Goal: Transaction & Acquisition: Purchase product/service

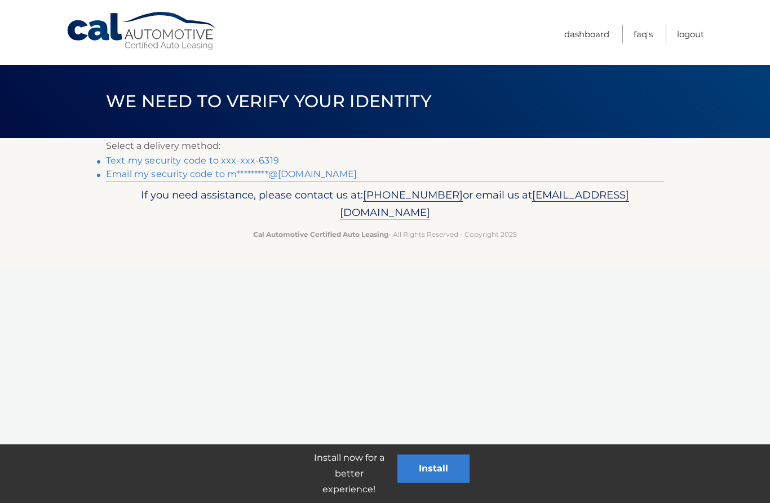
click at [217, 157] on link "Text my security code to xxx-xxx-6319" at bounding box center [192, 160] width 173 height 11
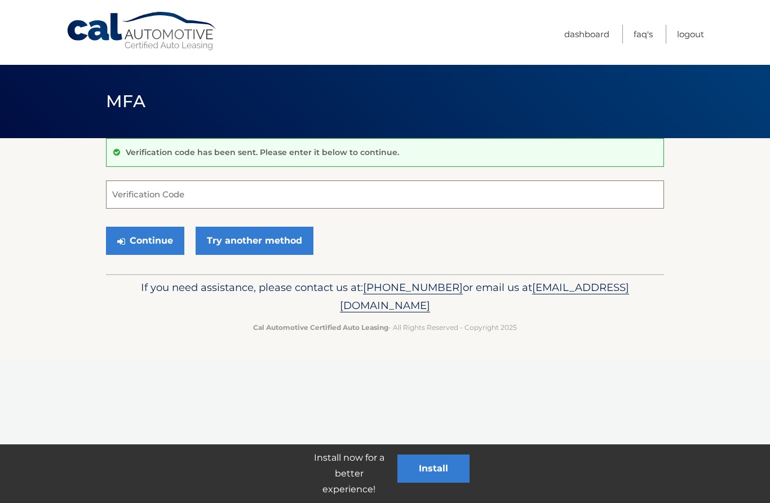
click at [233, 191] on input "Verification Code" at bounding box center [385, 194] width 558 height 28
type input "264345"
click at [145, 242] on button "Continue" at bounding box center [145, 241] width 78 height 28
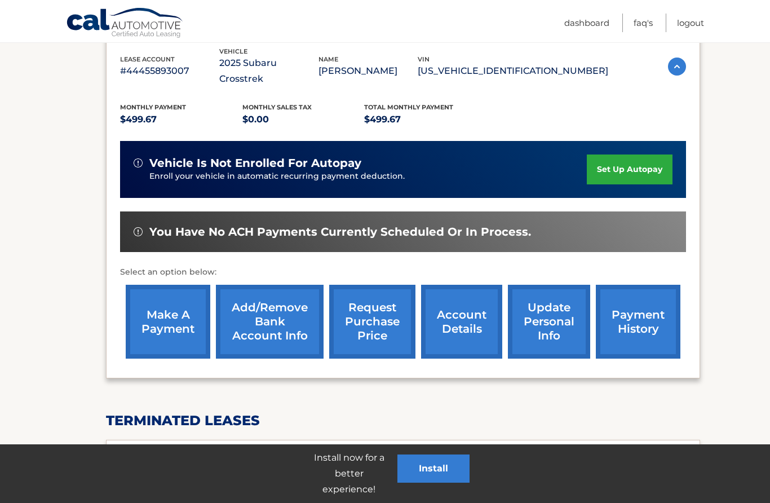
scroll to position [206, 0]
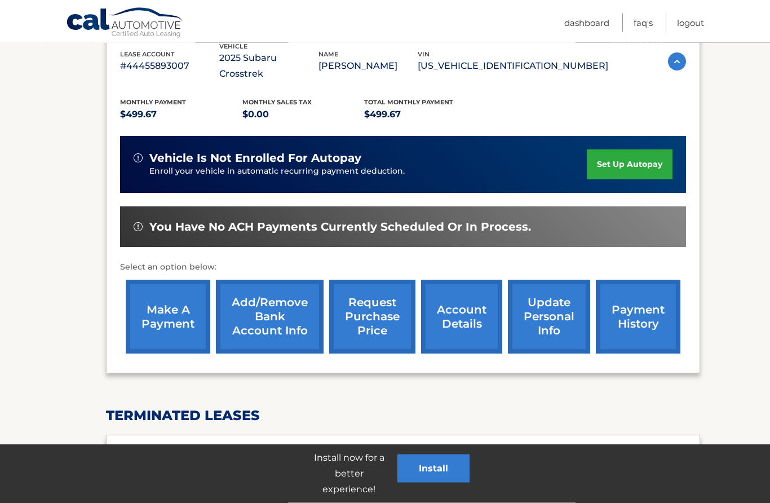
click at [163, 311] on link "make a payment" at bounding box center [168, 317] width 85 height 74
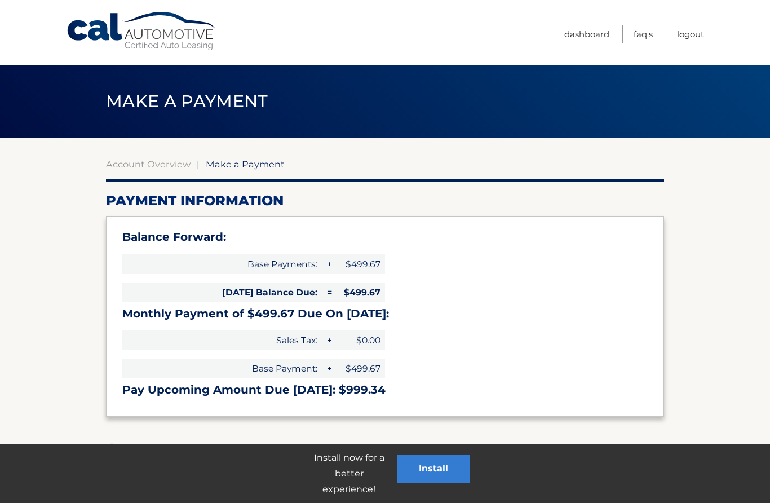
select select "MTAxMTdlZGYtNDAyMS00ZDdlLThmOTctMDM1NjYxM2UyNjJk"
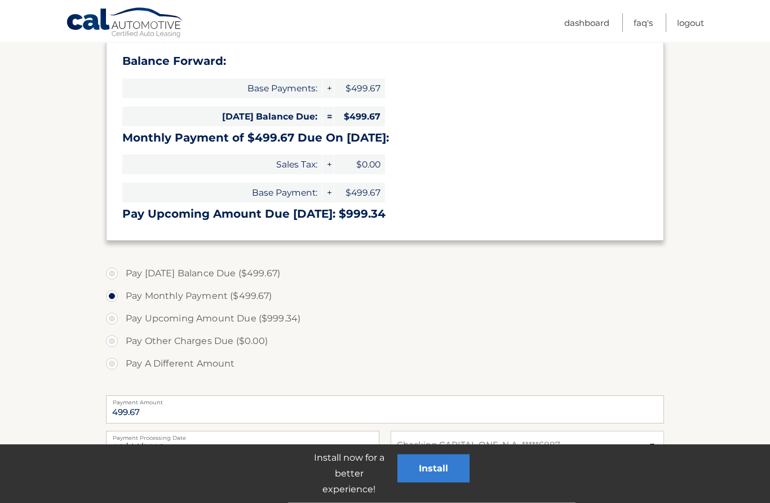
scroll to position [176, 0]
click at [115, 267] on label "Pay [DATE] Balance Due ($499.67)" at bounding box center [385, 273] width 558 height 23
click at [115, 267] on input "Pay Today's Balance Due ($499.67)" at bounding box center [115, 271] width 11 height 18
radio input "true"
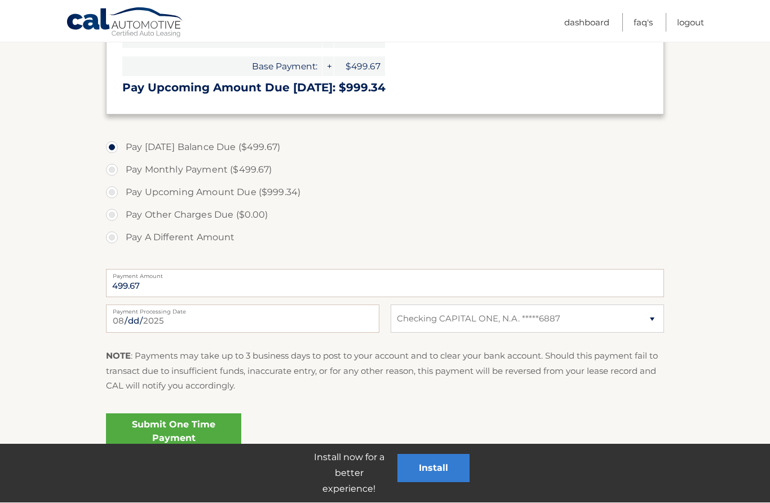
scroll to position [300, 0]
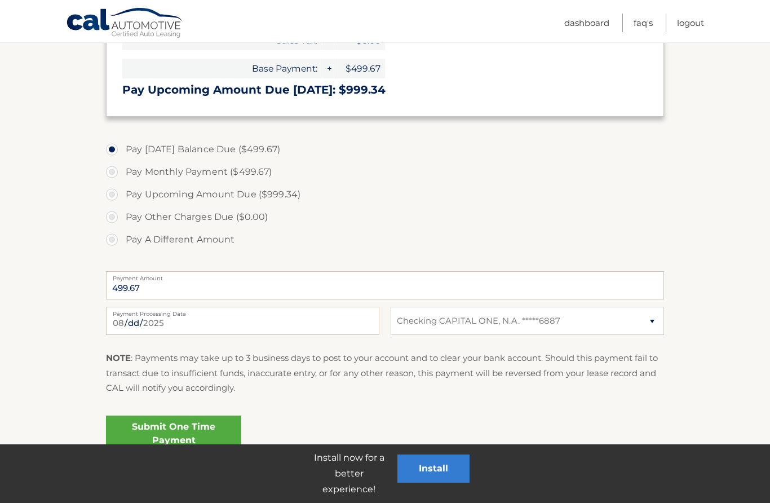
click at [174, 430] on link "Submit One Time Payment" at bounding box center [173, 433] width 135 height 36
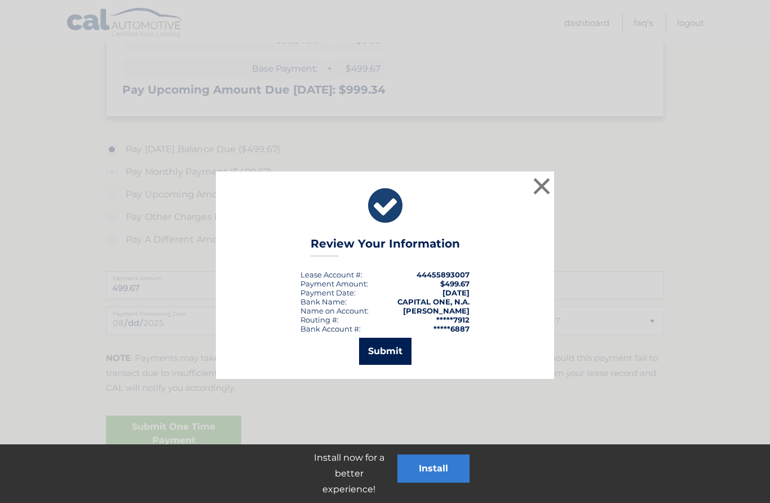
click at [393, 339] on button "Submit" at bounding box center [385, 351] width 52 height 27
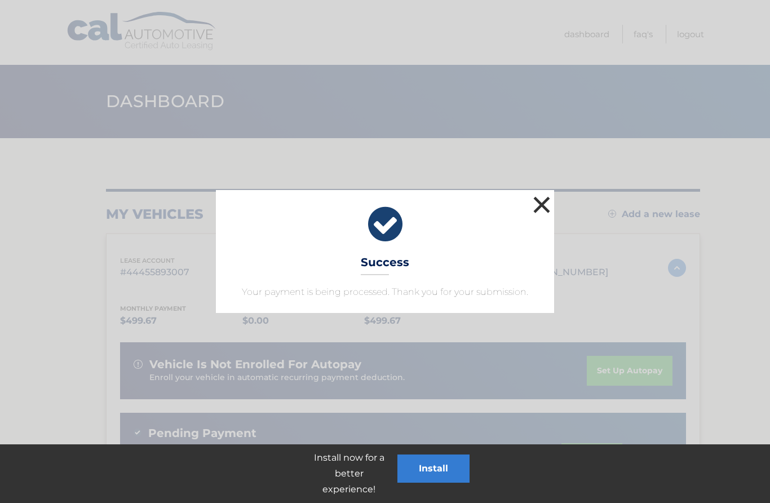
click at [540, 202] on button "×" at bounding box center [541, 204] width 23 height 23
